Goal: Transaction & Acquisition: Subscribe to service/newsletter

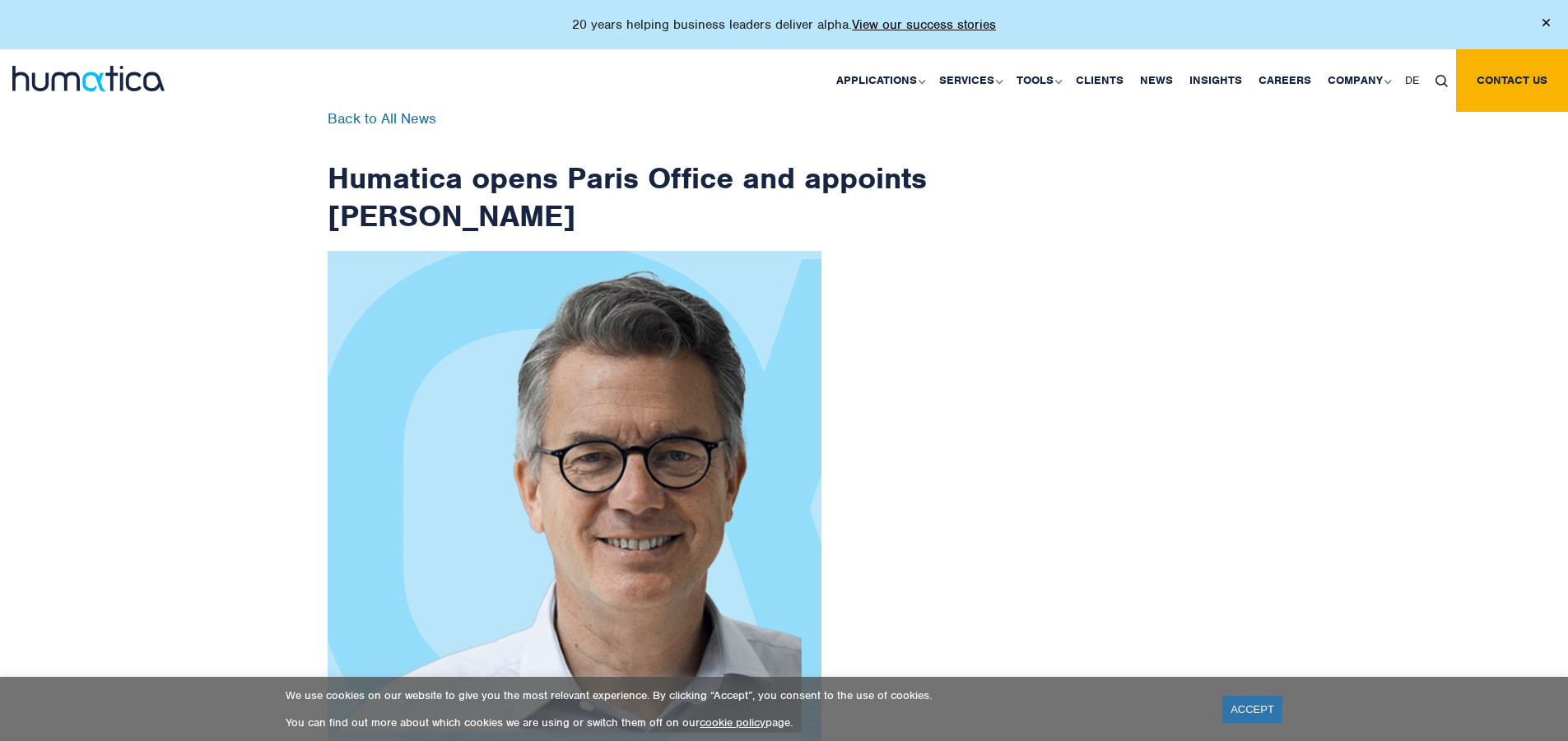
scroll to position [2624, 0]
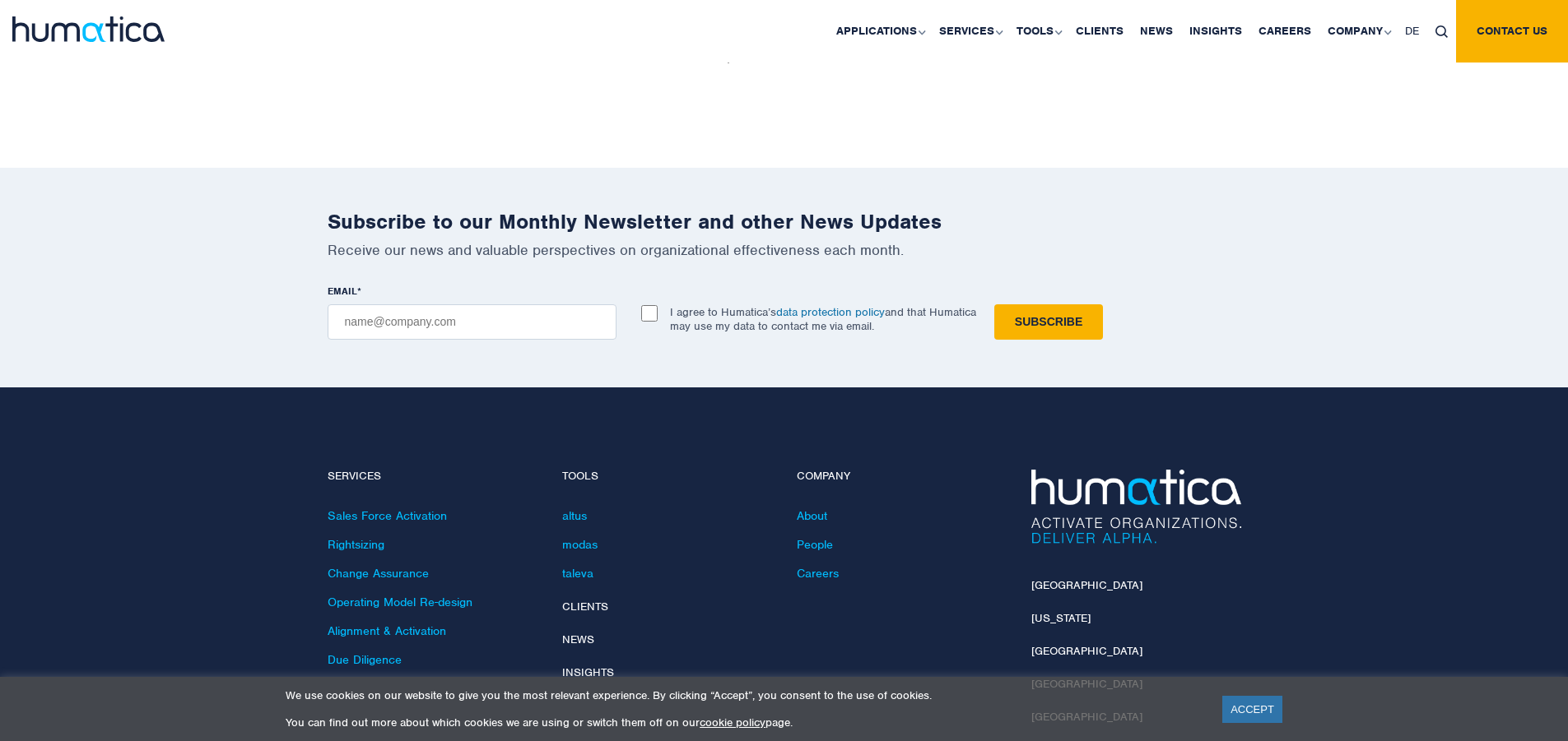
checkbox input "true"
type input "[EMAIL_ADDRESS][DOMAIN_NAME]"
click at [994, 304] on input "Subscribe" at bounding box center [1048, 322] width 109 height 35
